Goal: Complete application form

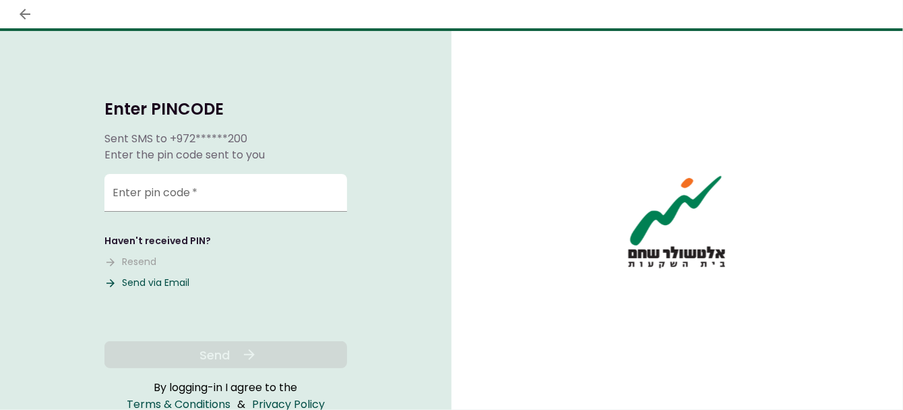
click at [152, 278] on button "Send via Email" at bounding box center [146, 283] width 85 height 14
click at [180, 196] on input "Enter pin code   *" at bounding box center [225, 193] width 243 height 38
paste input "******"
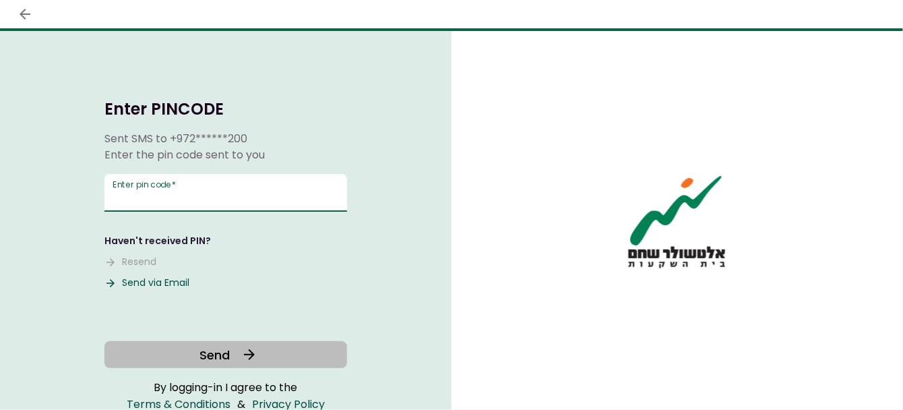
type input "******"
click at [233, 355] on button "Send" at bounding box center [225, 354] width 243 height 27
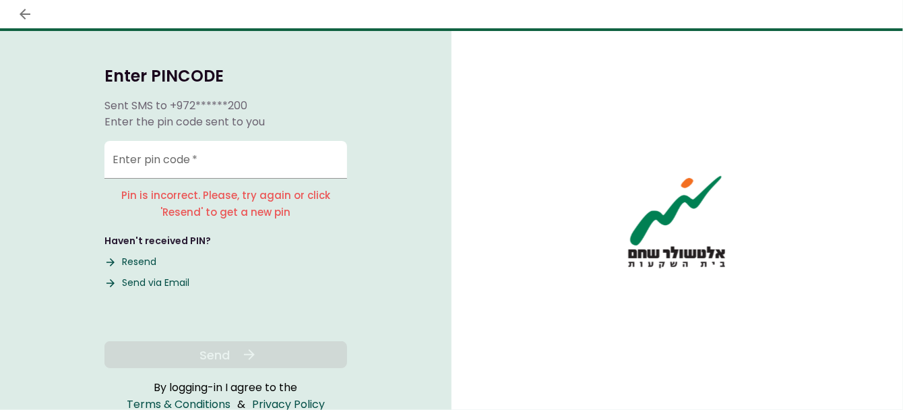
click at [161, 281] on button "Send via Email" at bounding box center [146, 283] width 85 height 14
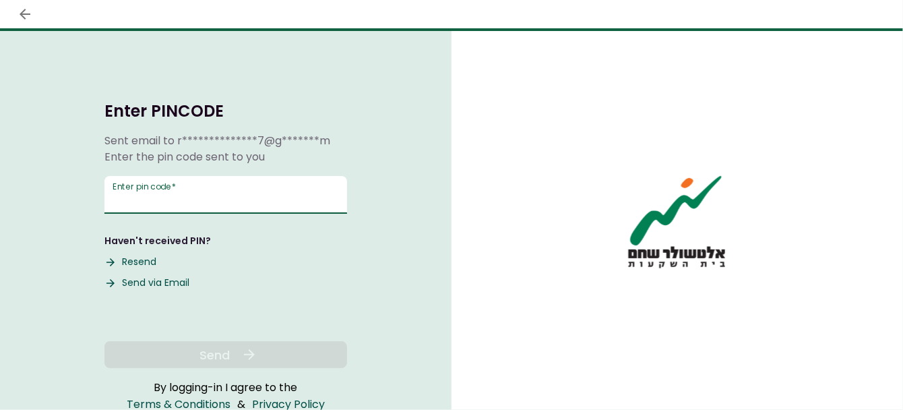
click at [297, 201] on input "Enter pin code   *" at bounding box center [225, 195] width 243 height 38
paste input "******"
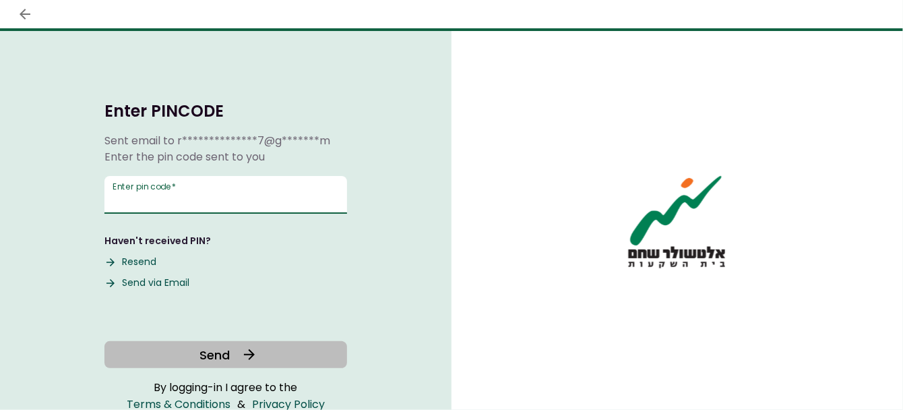
type input "******"
click at [200, 356] on span "Send" at bounding box center [215, 355] width 30 height 18
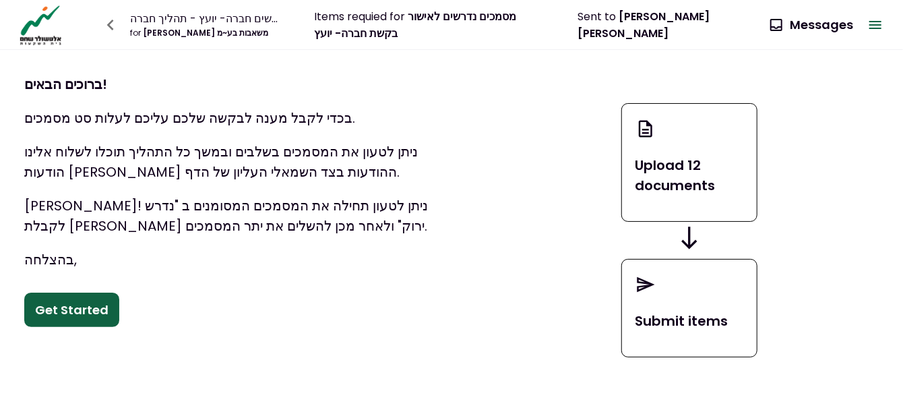
click at [75, 315] on button "Get Started" at bounding box center [71, 310] width 95 height 35
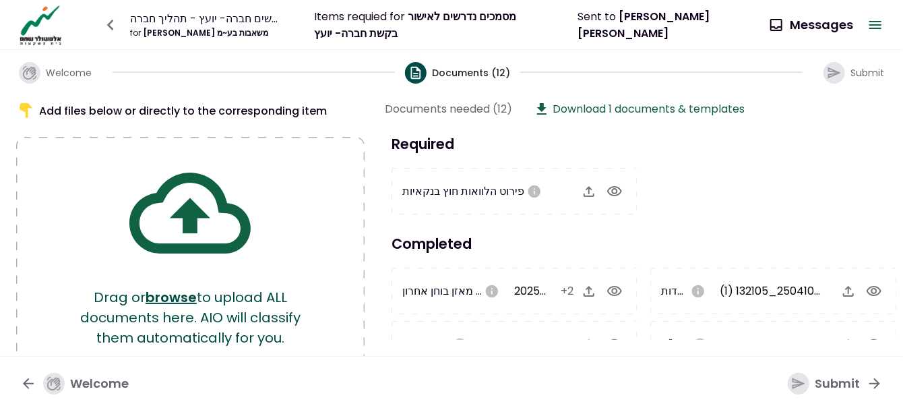
click at [588, 292] on icon "button" at bounding box center [589, 291] width 16 height 16
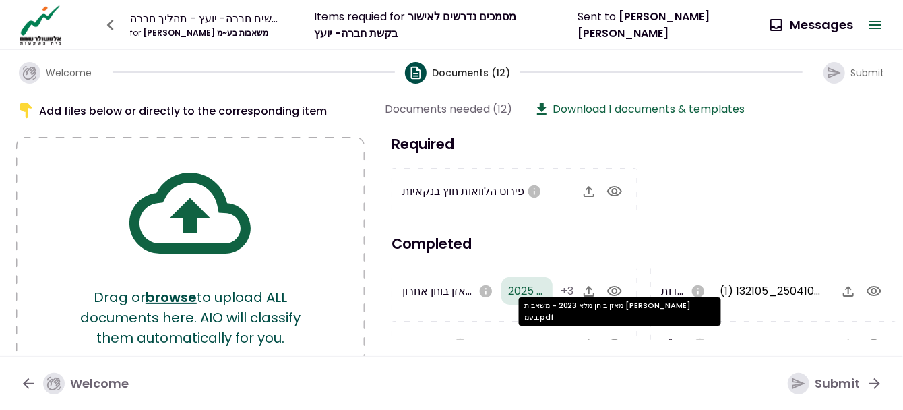
click at [541, 336] on span "מאזן בוחן מלא 2023 - משאבות זיידאן בעמ.pdf" at bounding box center [622, 344] width 279 height 16
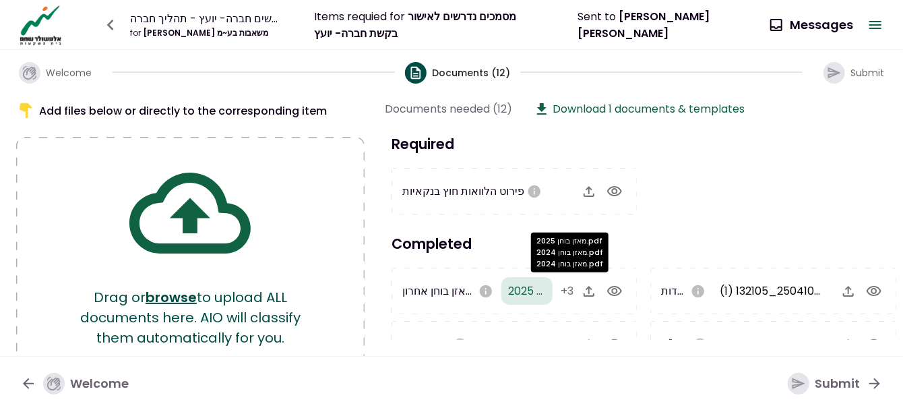
click at [597, 243] on div "מאזן בוחן 2025.pdf מאזן בוחן 2024.pdf מאזן בוחן 2024.pdf" at bounding box center [570, 253] width 78 height 40
click at [653, 207] on div at bounding box center [774, 191] width 260 height 47
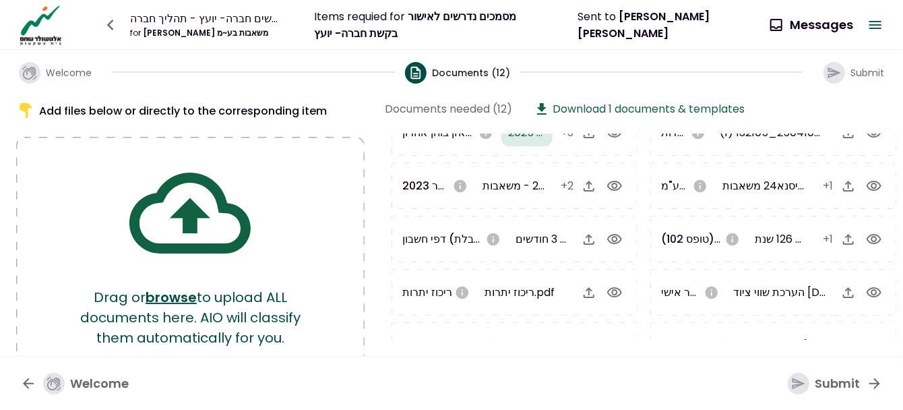
scroll to position [162, 0]
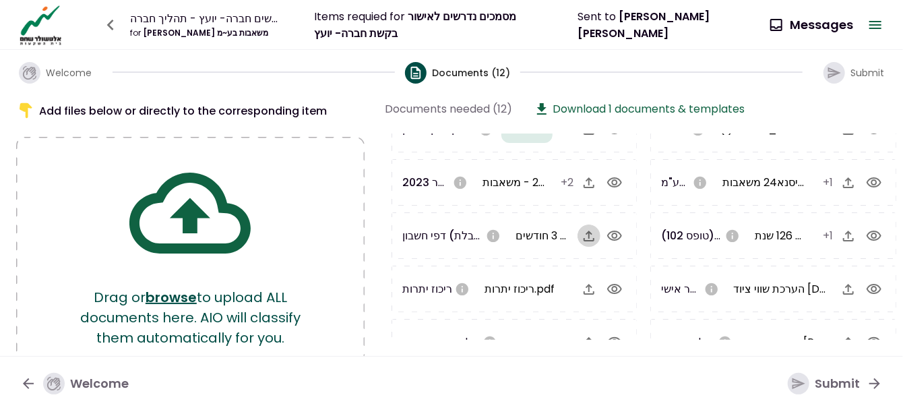
click at [584, 233] on icon "button" at bounding box center [589, 236] width 16 height 16
click at [841, 234] on icon "button" at bounding box center [849, 236] width 16 height 16
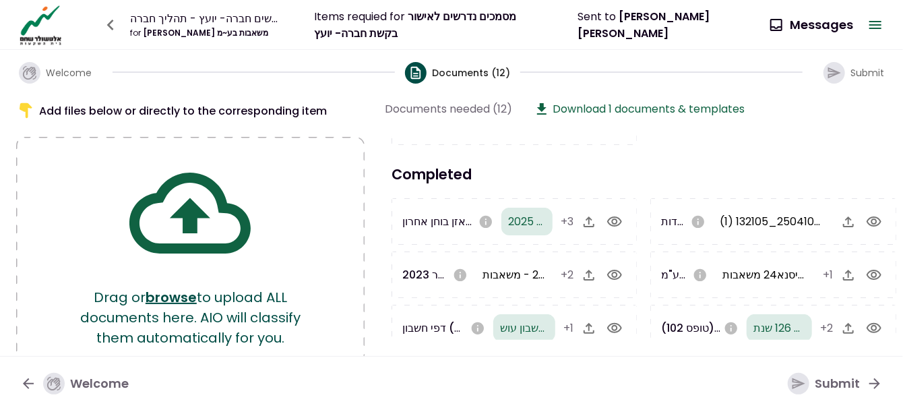
scroll to position [81, 0]
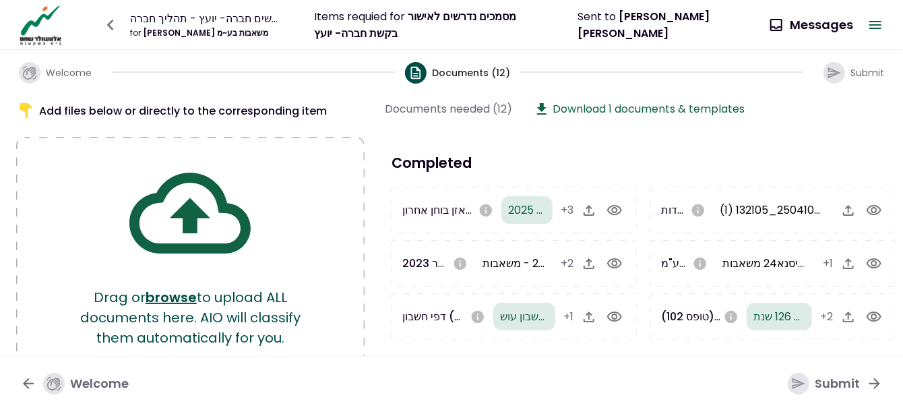
click at [591, 264] on icon "button" at bounding box center [589, 263] width 16 height 16
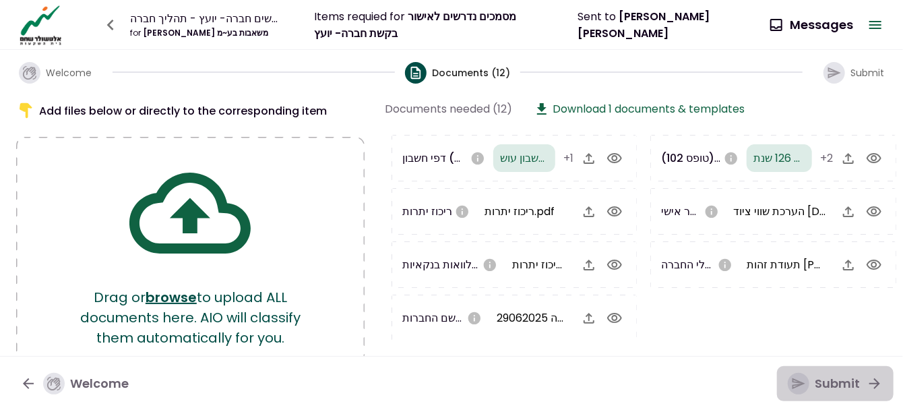
click at [856, 385] on div "Submit" at bounding box center [824, 384] width 72 height 22
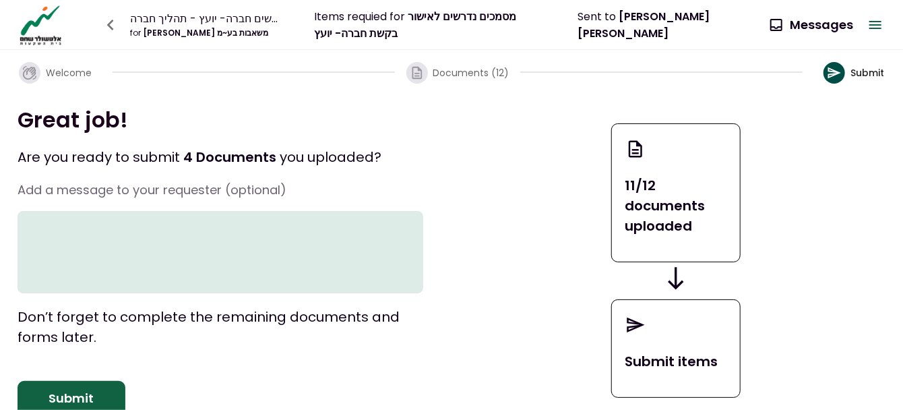
click at [243, 236] on textarea at bounding box center [221, 252] width 406 height 82
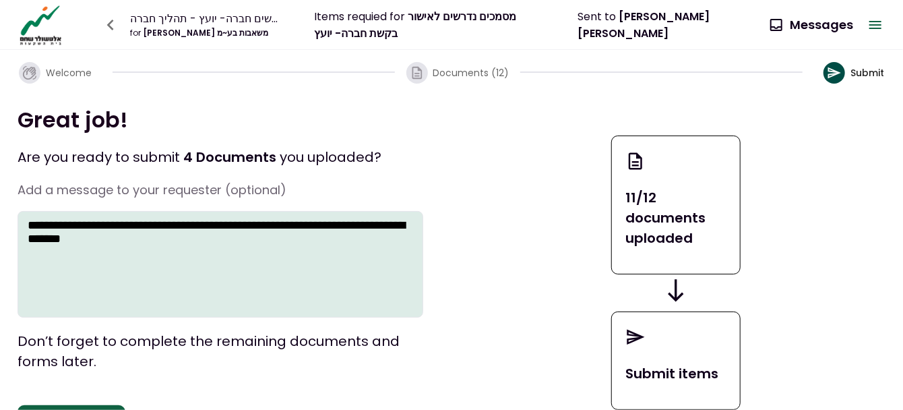
type textarea "**********"
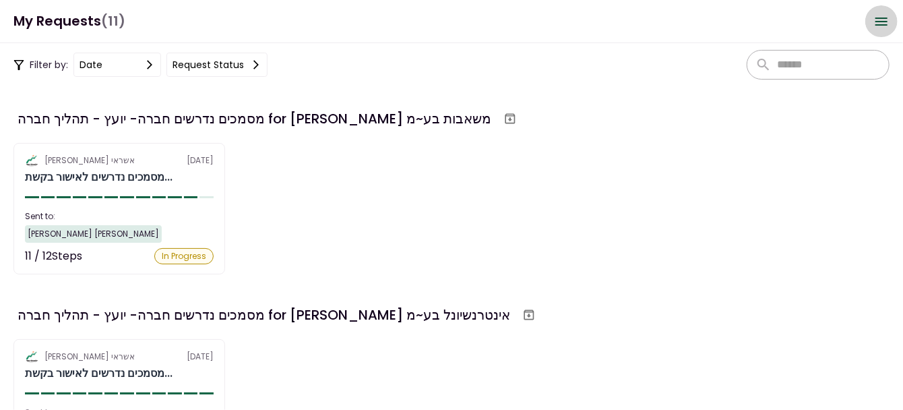
click at [882, 20] on icon "Open menu" at bounding box center [882, 21] width 16 height 16
click at [169, 63] on button "Request status" at bounding box center [216, 65] width 101 height 24
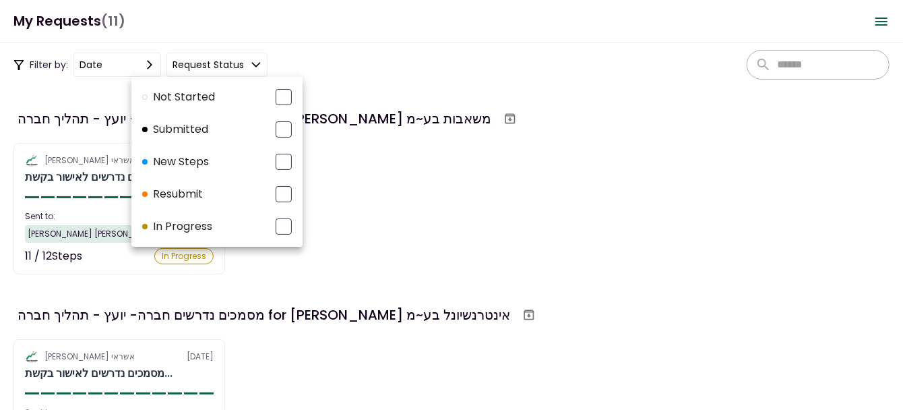
click at [70, 19] on div at bounding box center [451, 205] width 903 height 410
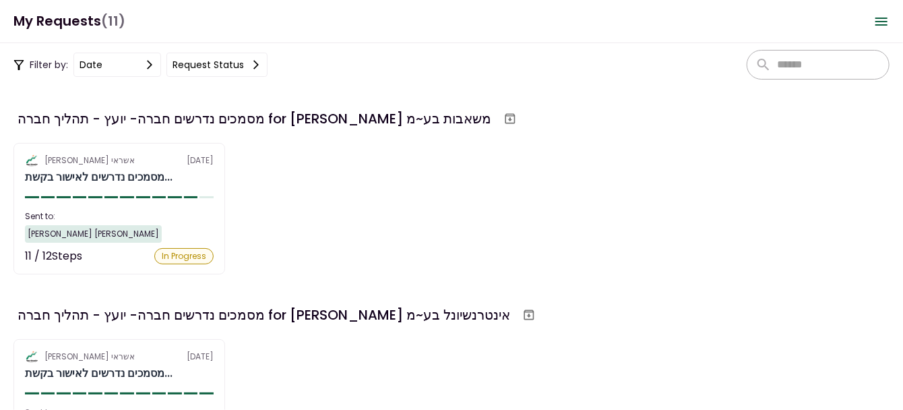
click at [70, 19] on h1 "My Requests (11)" at bounding box center [69, 21] width 112 height 28
click at [109, 25] on span "(11)" at bounding box center [113, 21] width 24 height 28
